Goal: Task Accomplishment & Management: Use online tool/utility

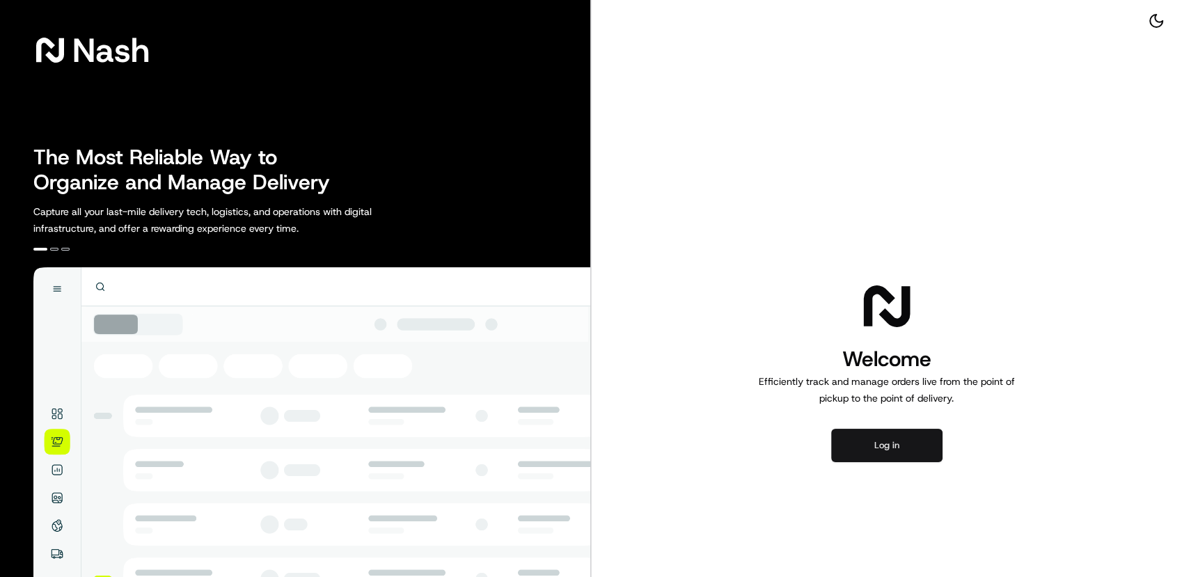
click at [871, 439] on button "Log in" at bounding box center [886, 445] width 111 height 33
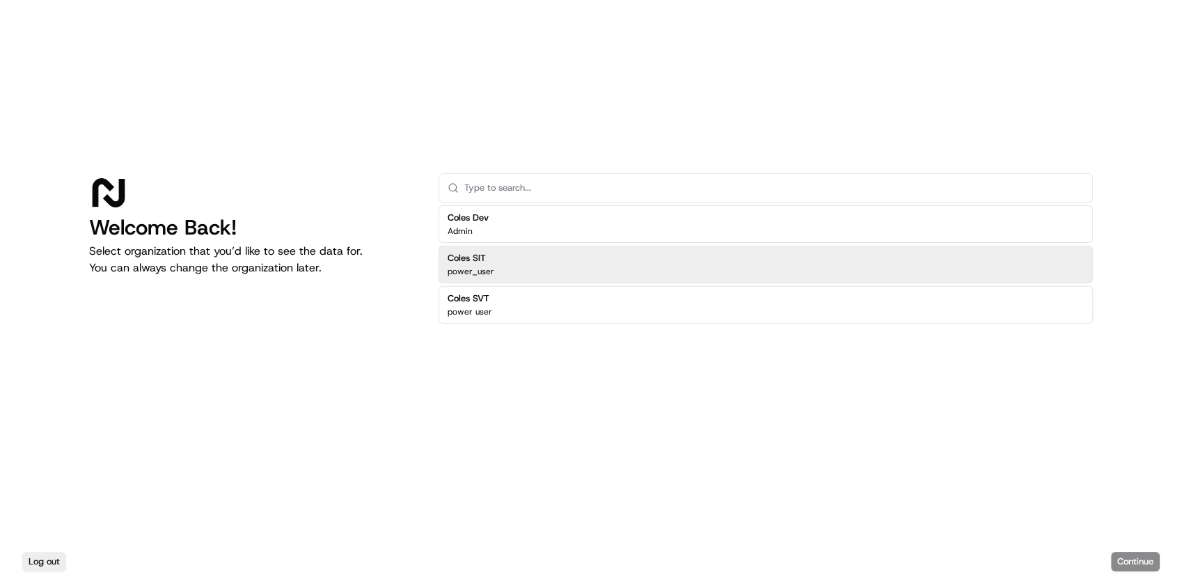
click at [534, 261] on div "Coles SIT power_user" at bounding box center [766, 265] width 654 height 38
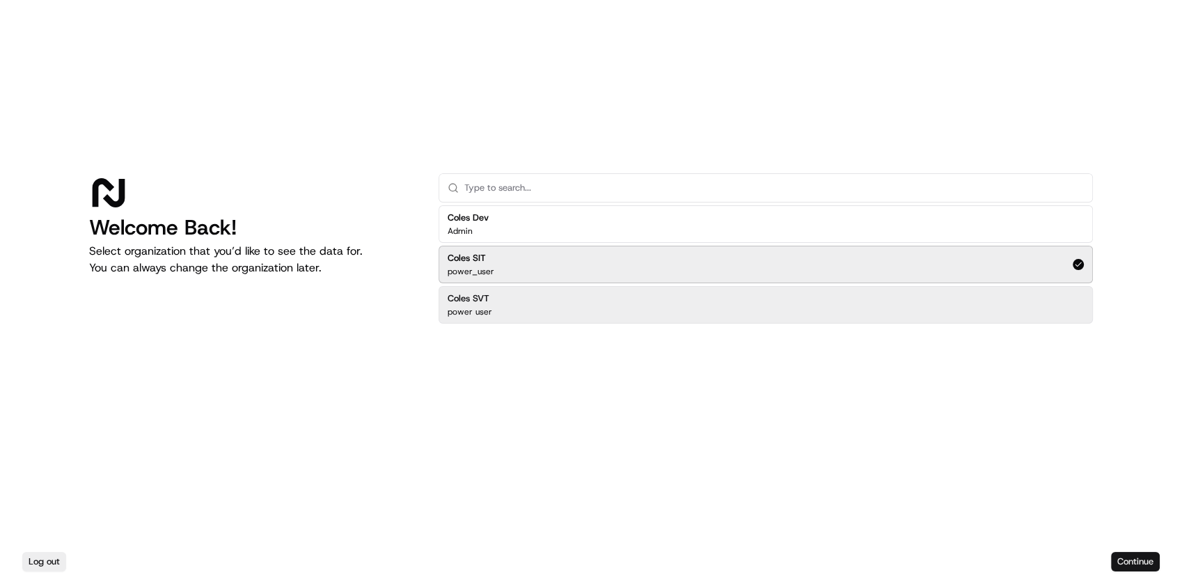
click at [1131, 561] on button "Continue" at bounding box center [1135, 561] width 49 height 19
